Goal: Navigation & Orientation: Find specific page/section

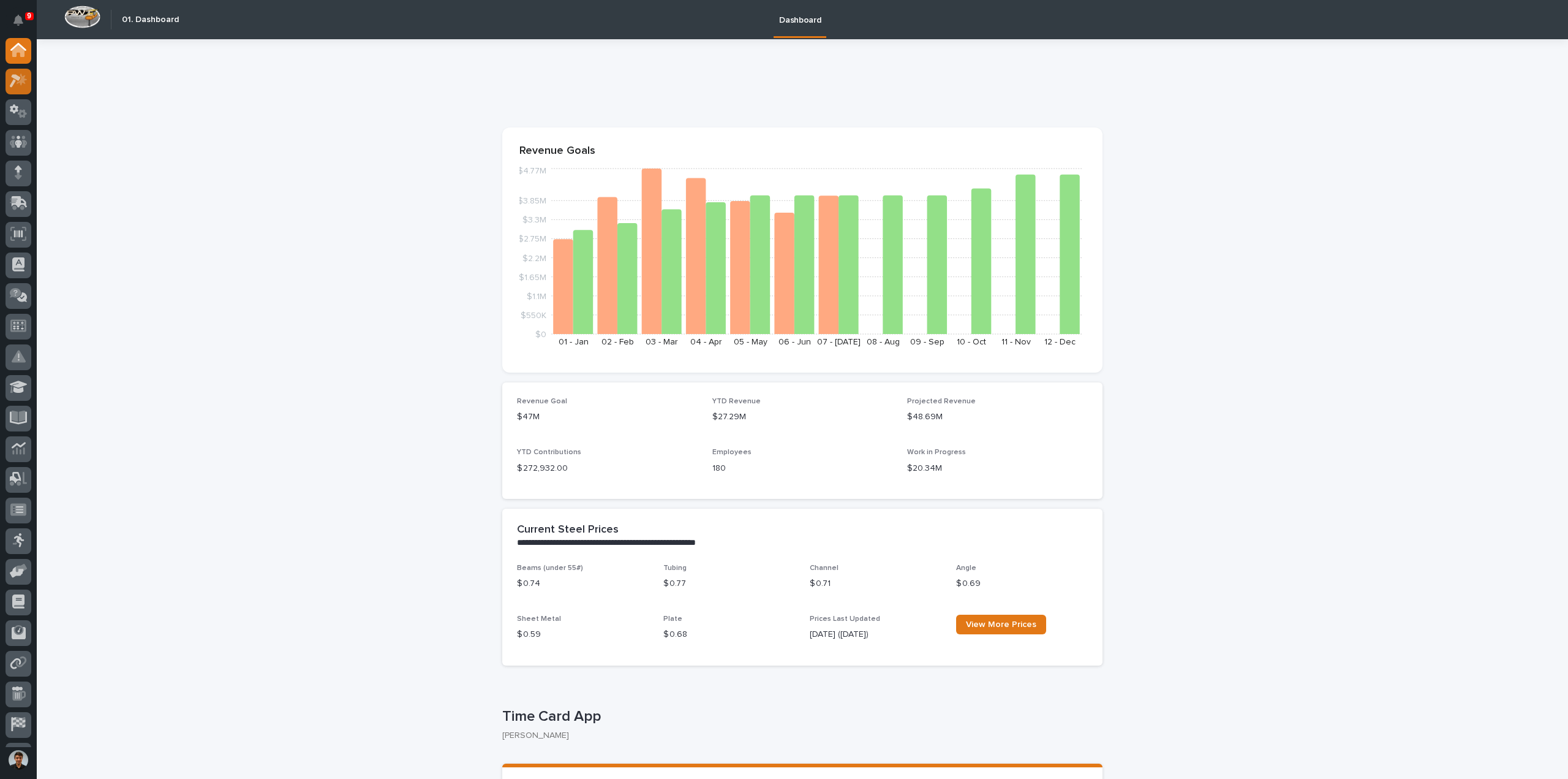
click at [17, 93] on div at bounding box center [19, 82] width 26 height 26
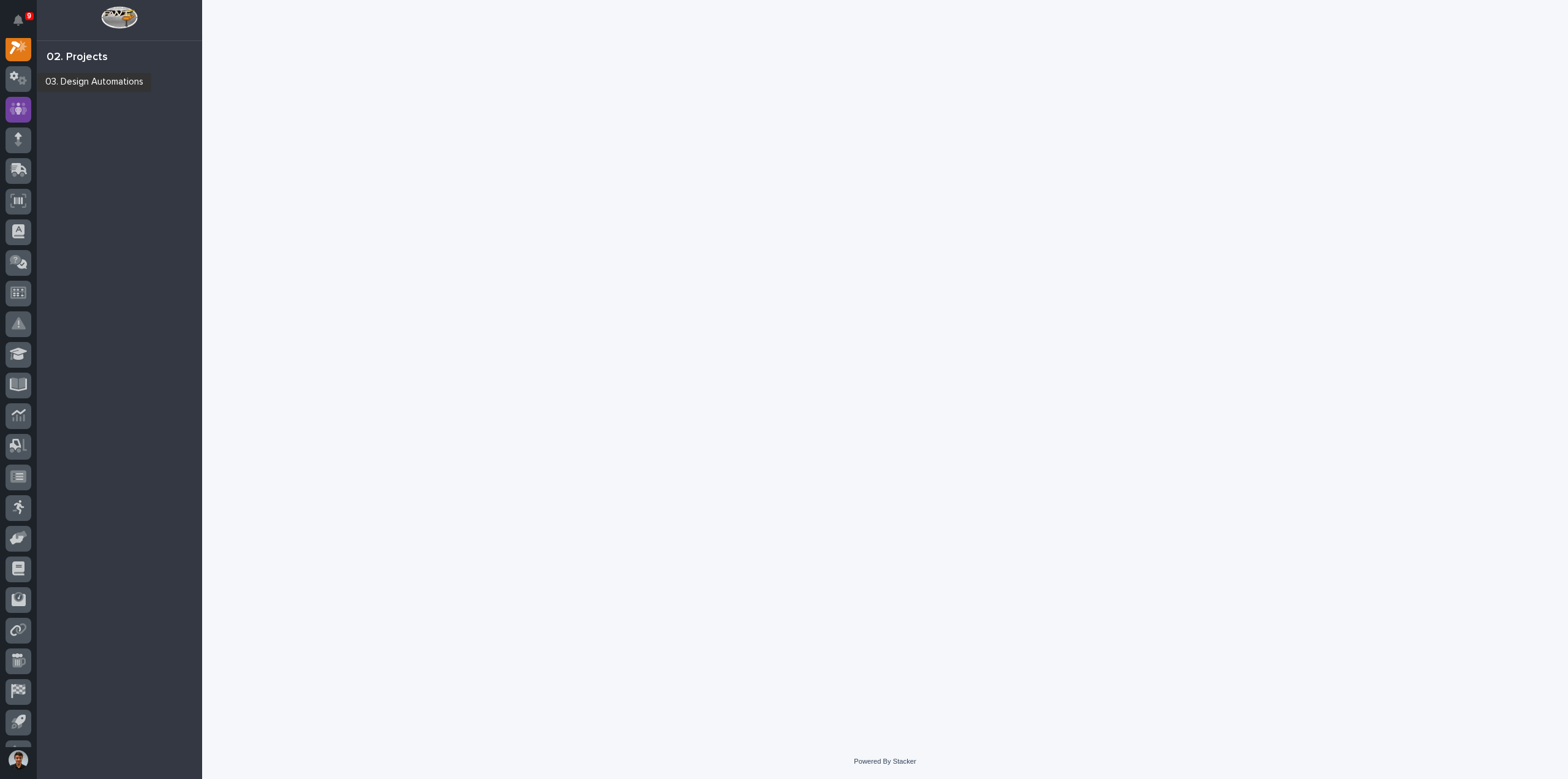
scroll to position [31, 0]
click at [24, 111] on icon at bounding box center [19, 111] width 18 height 12
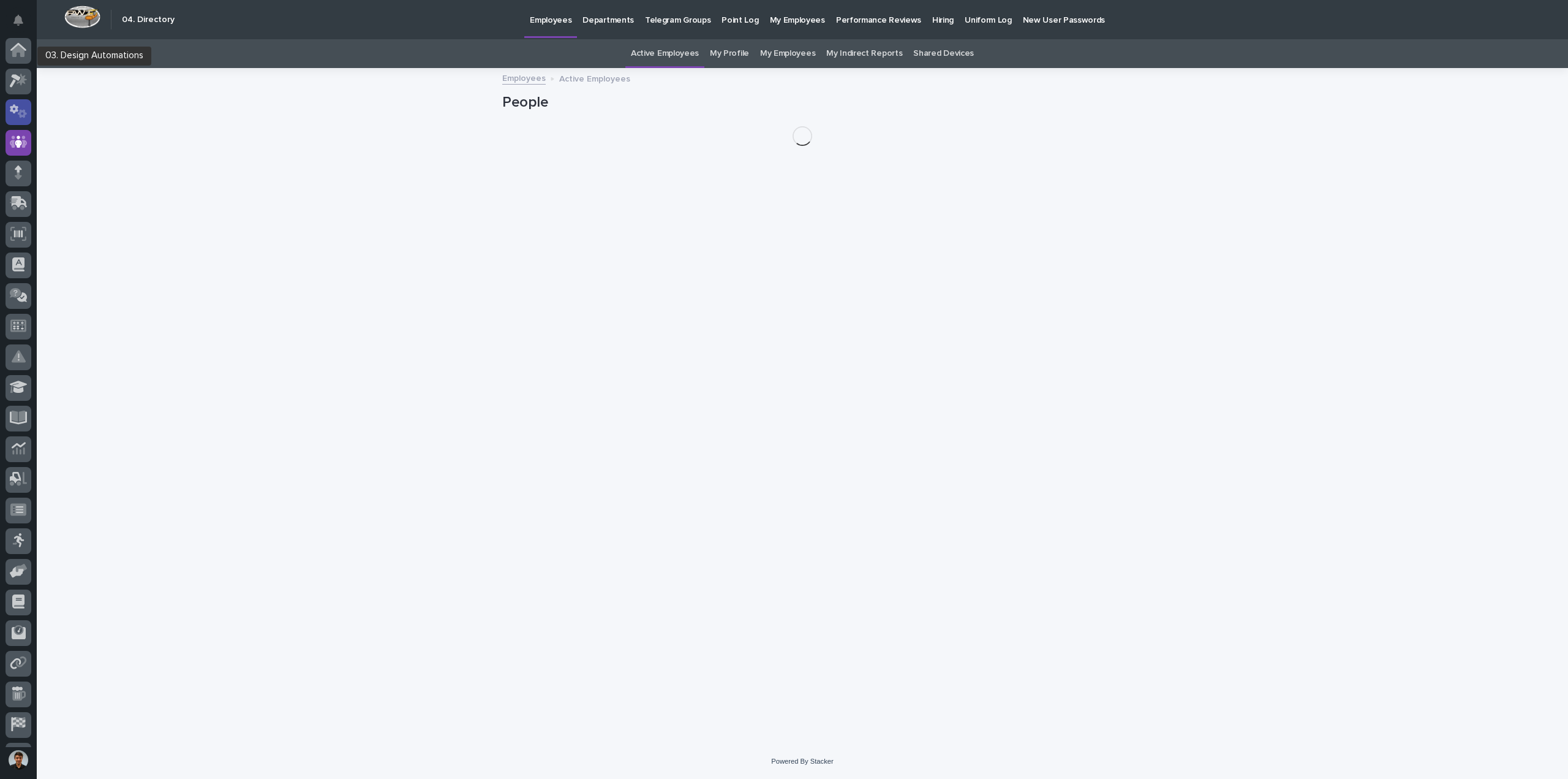
scroll to position [56, 0]
click at [24, 56] on icon at bounding box center [22, 57] width 9 height 9
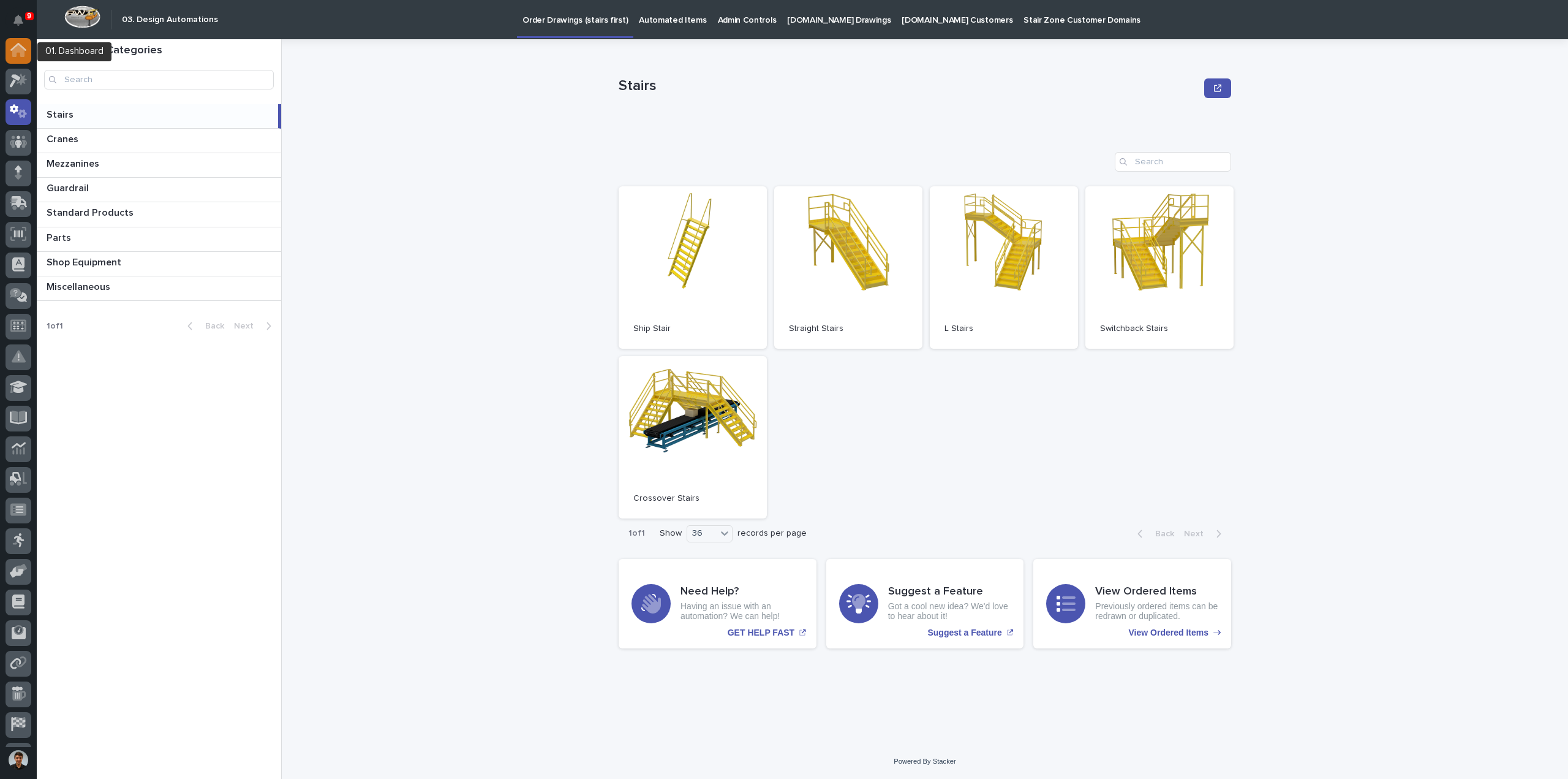
click at [20, 58] on div at bounding box center [19, 51] width 26 height 26
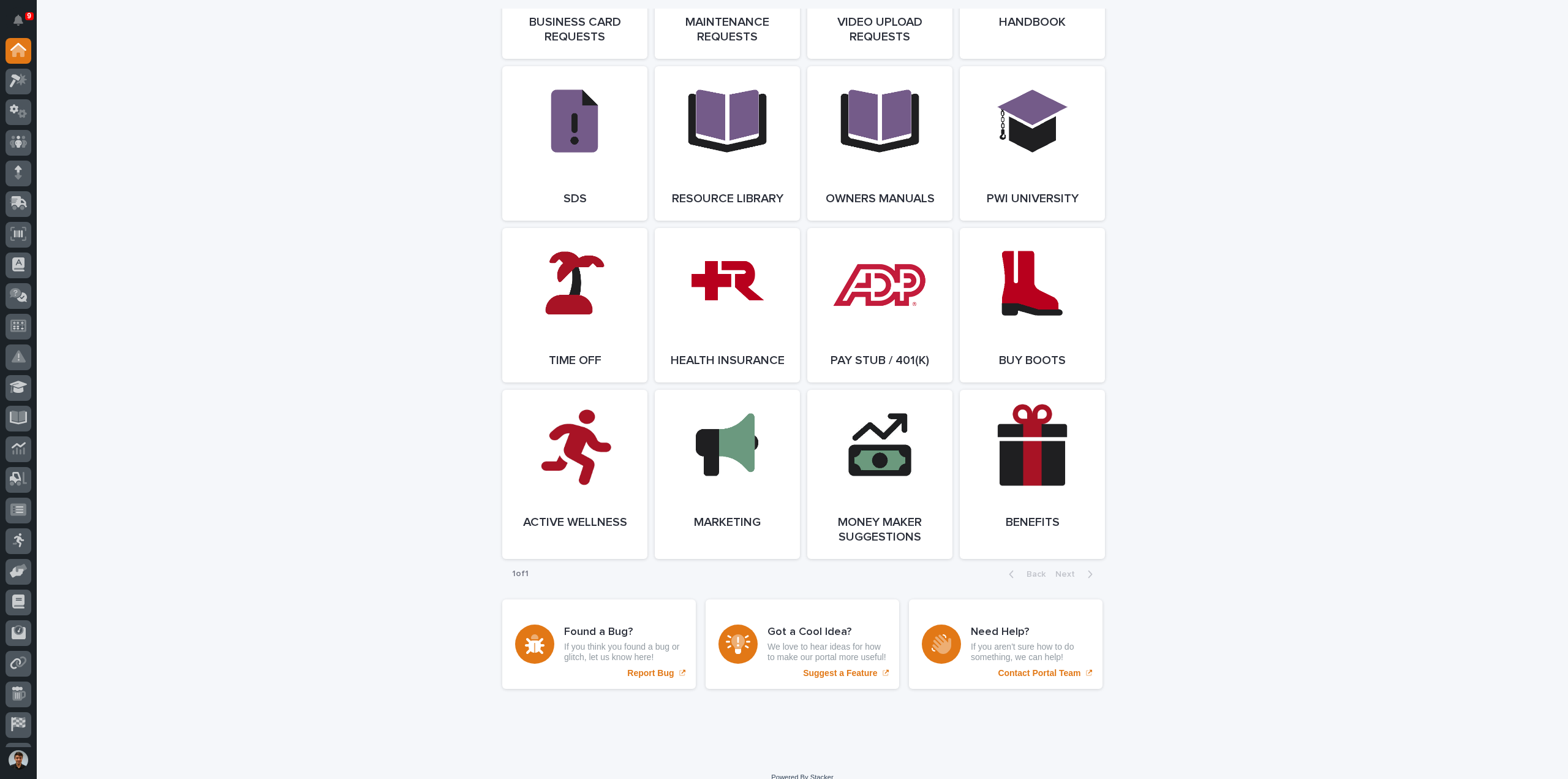
scroll to position [2112, 0]
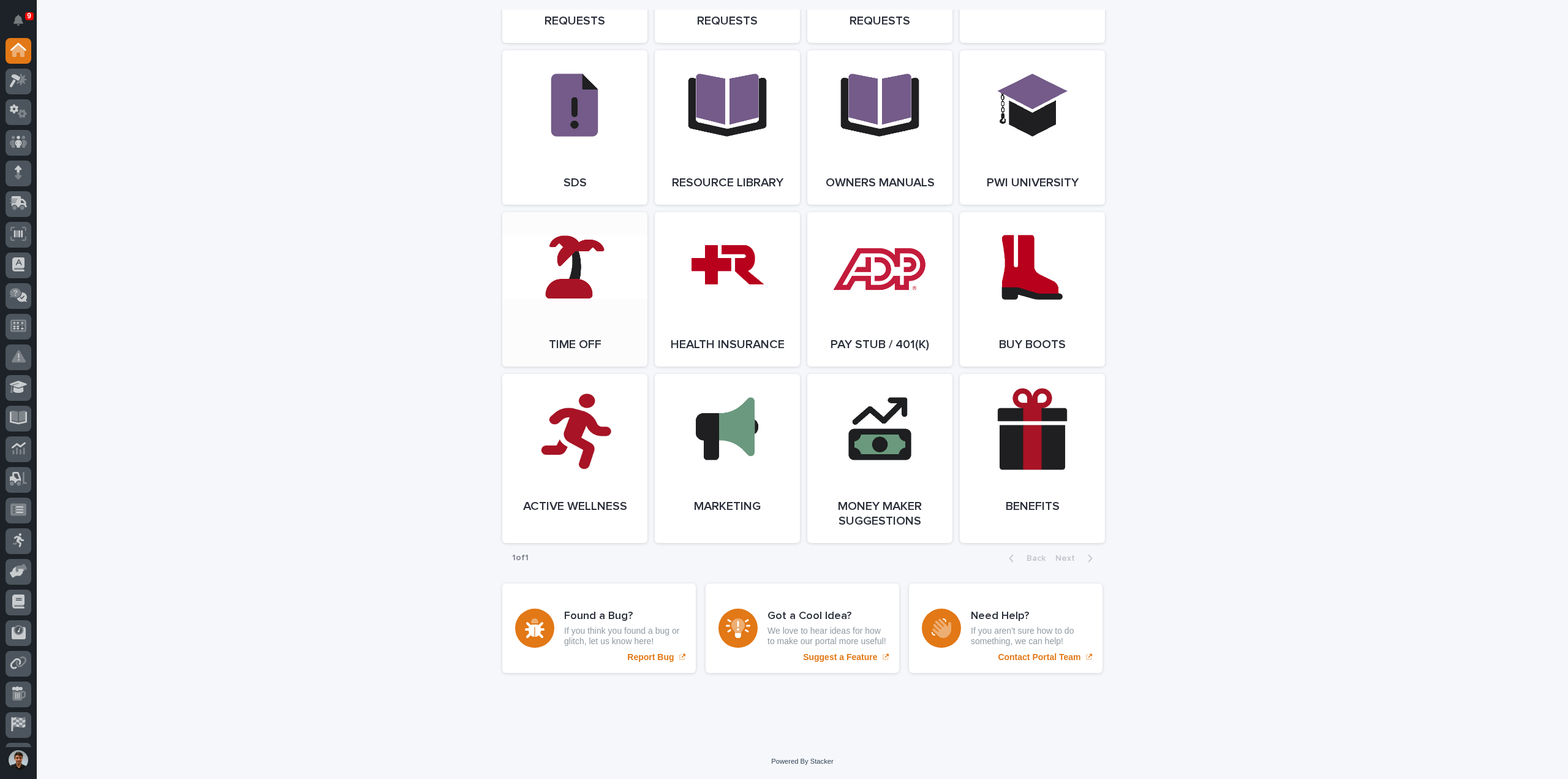
click at [606, 292] on link "Open Link" at bounding box center [575, 289] width 146 height 155
